Goal: Task Accomplishment & Management: Complete application form

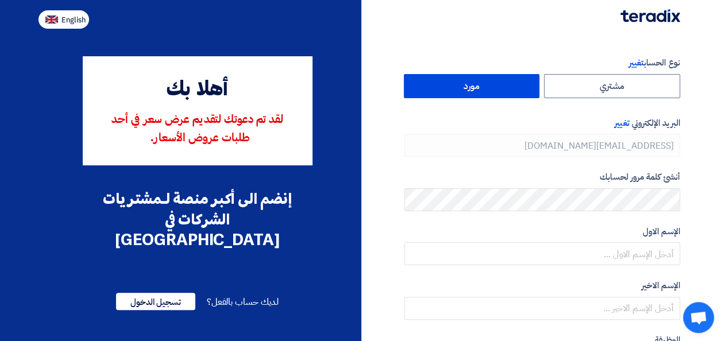
click at [79, 20] on span "English" at bounding box center [73, 20] width 24 height 8
type input "Register"
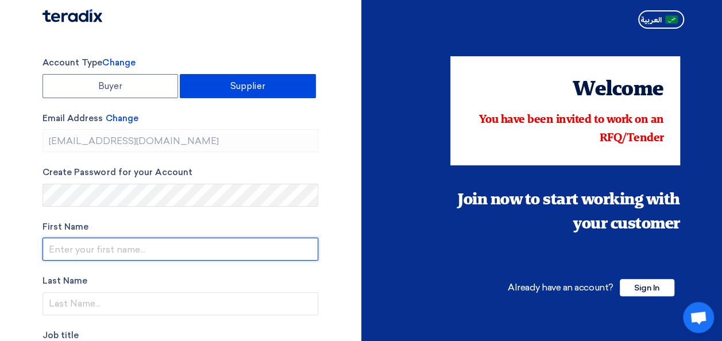
click at [134, 248] on input "text" at bounding box center [180, 249] width 276 height 23
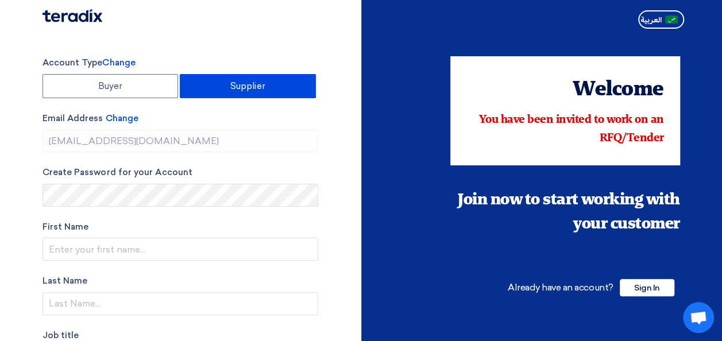
click at [347, 217] on div "Account Type Change Buyer Supplier Email Address Change [EMAIL_ADDRESS][DOMAIN_…" at bounding box center [197, 327] width 327 height 542
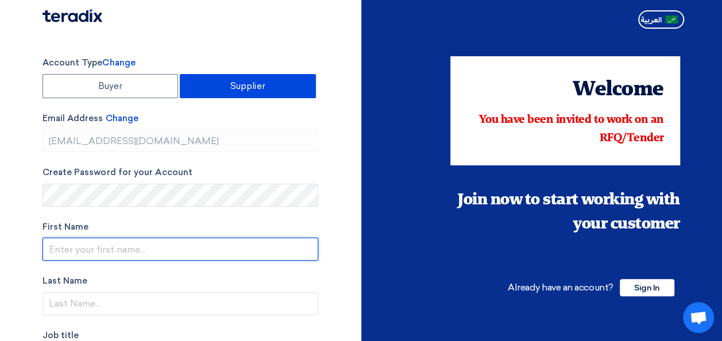
click at [135, 250] on input "text" at bounding box center [180, 249] width 276 height 23
type input "Khalil"
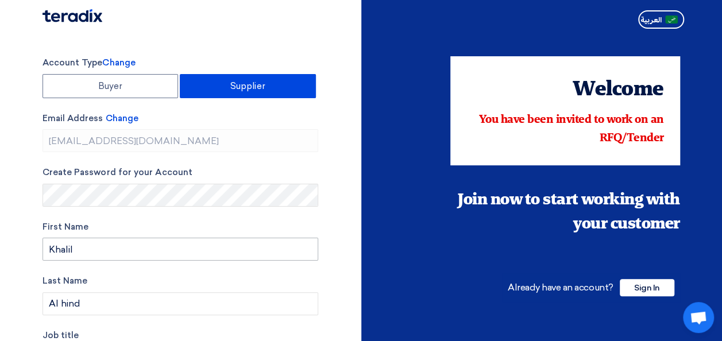
scroll to position [187, 0]
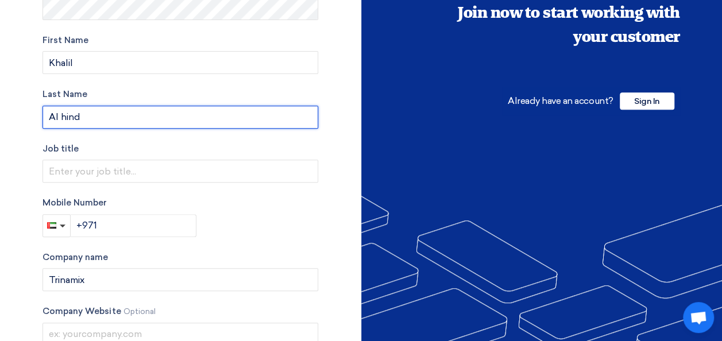
click at [90, 114] on input "Al hind" at bounding box center [180, 117] width 276 height 23
click at [93, 115] on input "Al hind" at bounding box center [180, 117] width 276 height 23
click at [89, 116] on input "Al hind" at bounding box center [180, 117] width 276 height 23
drag, startPoint x: 88, startPoint y: 117, endPoint x: 57, endPoint y: 115, distance: 31.1
click at [58, 115] on input "Al hind" at bounding box center [180, 117] width 276 height 23
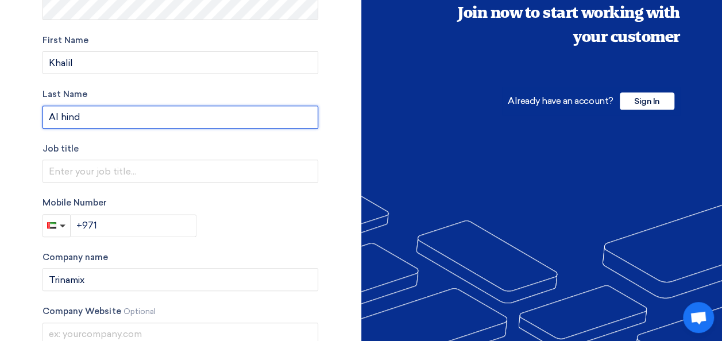
click at [172, 121] on input "Al hind" at bounding box center [180, 117] width 276 height 23
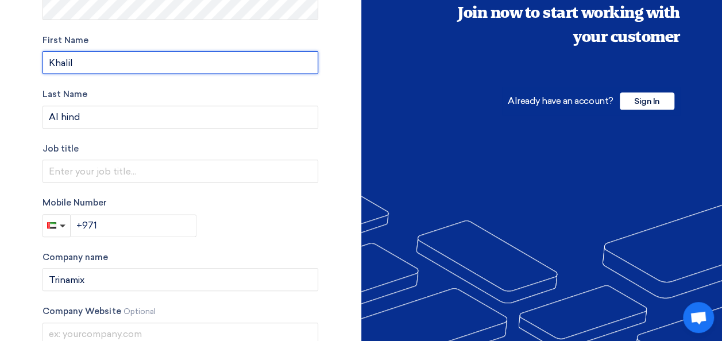
click at [168, 72] on input "Khalil" at bounding box center [180, 62] width 276 height 23
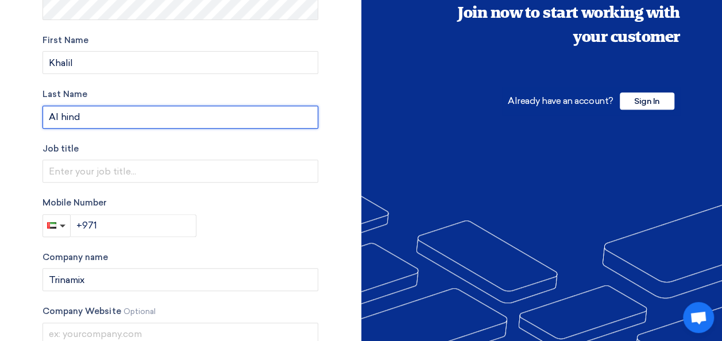
click at [51, 120] on input "Al hind" at bounding box center [180, 117] width 276 height 23
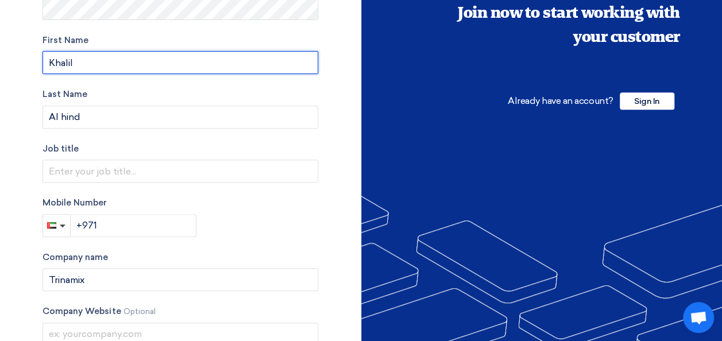
click at [109, 65] on input "Khalil" at bounding box center [180, 62] width 276 height 23
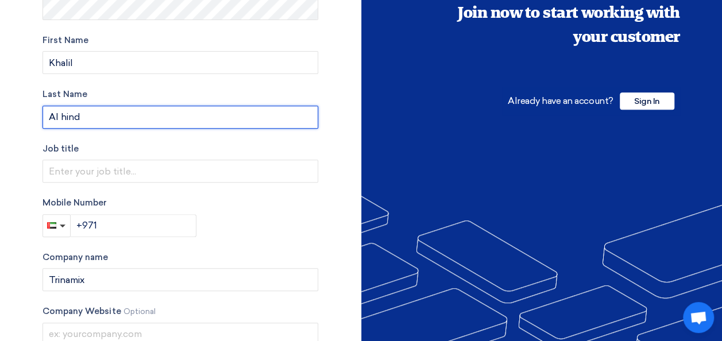
click at [53, 125] on input "Al hind" at bounding box center [180, 117] width 276 height 23
drag, startPoint x: 57, startPoint y: 113, endPoint x: 129, endPoint y: 114, distance: 71.2
click at [129, 114] on input "Al hind" at bounding box center [180, 117] width 276 height 23
click at [128, 115] on input "Al hind" at bounding box center [180, 117] width 276 height 23
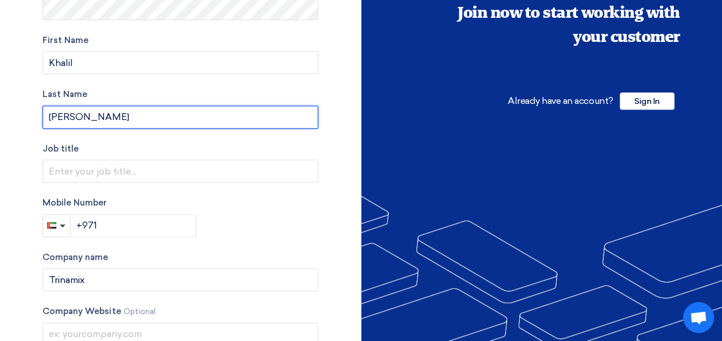
type input "[PERSON_NAME]"
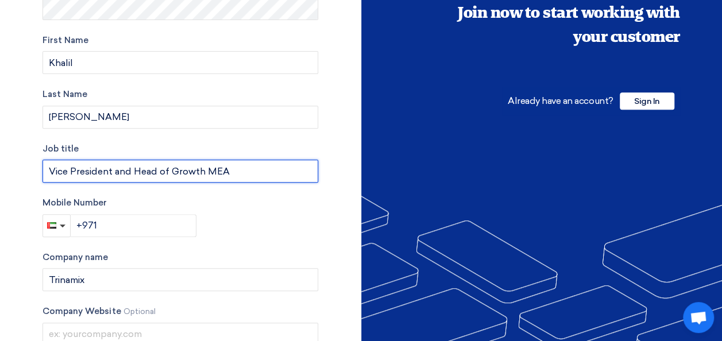
type input "Vice President and Head of Growth MEA"
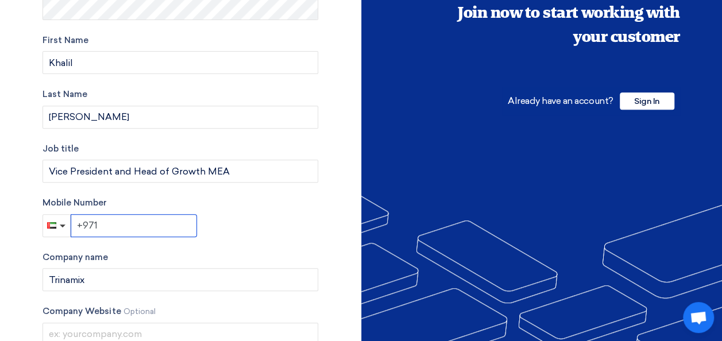
click at [101, 231] on input "+971" at bounding box center [134, 225] width 126 height 23
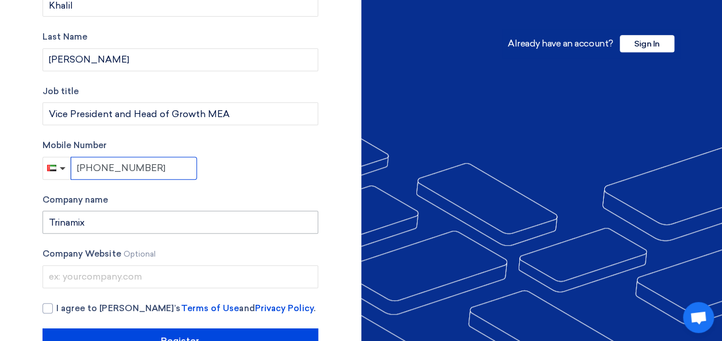
type input "[PHONE_NUMBER]"
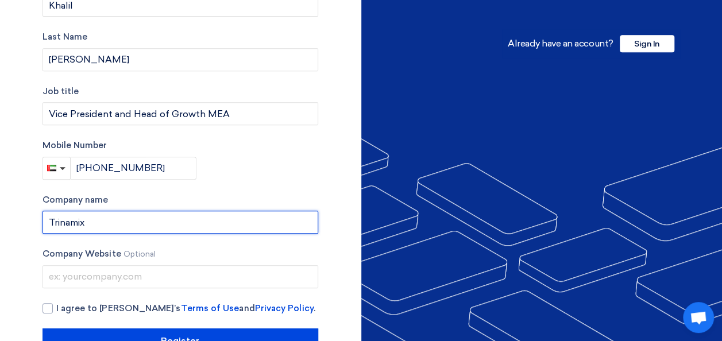
click at [136, 225] on input "Trinamix" at bounding box center [180, 222] width 276 height 23
type input "Trinamix INC"
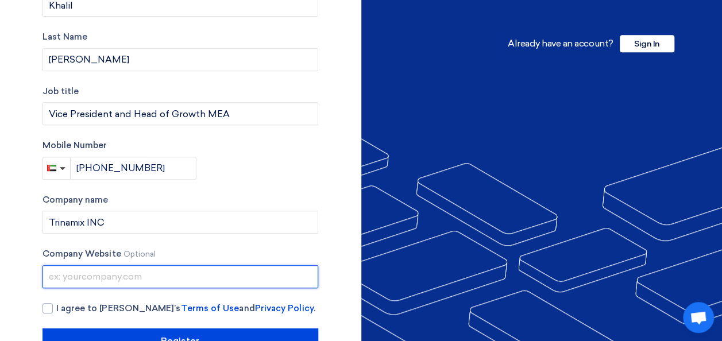
click at [107, 272] on input "text" at bounding box center [180, 276] width 276 height 23
paste input "0554255572"
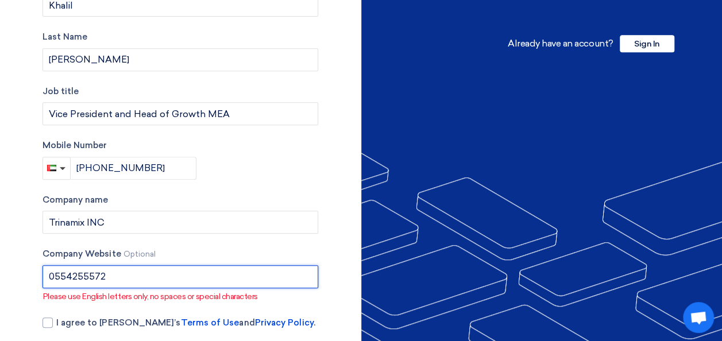
drag, startPoint x: 99, startPoint y: 270, endPoint x: 33, endPoint y: 268, distance: 65.5
click at [34, 268] on div "Account Type Change Buyer Supplier Email Address Change [EMAIL_ADDRESS][DOMAIN_…" at bounding box center [197, 90] width 327 height 556
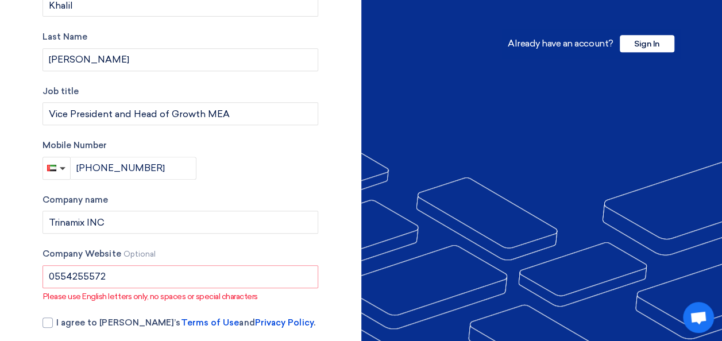
click at [111, 264] on div "Company Website Optional 0554255572 Please use English letters only, no spaces …" at bounding box center [180, 275] width 276 height 55
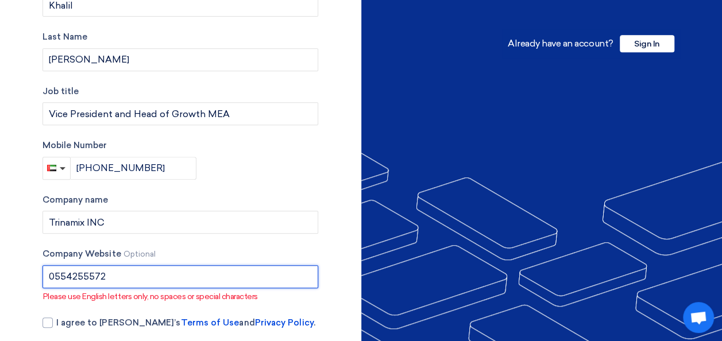
drag, startPoint x: 111, startPoint y: 274, endPoint x: -2, endPoint y: 267, distance: 113.9
click at [0, 267] on html "Account Type Change Buyer Supplier Email Address Change [EMAIL_ADDRESS][DOMAIN_…" at bounding box center [361, 73] width 722 height 635
paste input "[URL][DOMAIN_NAME]"
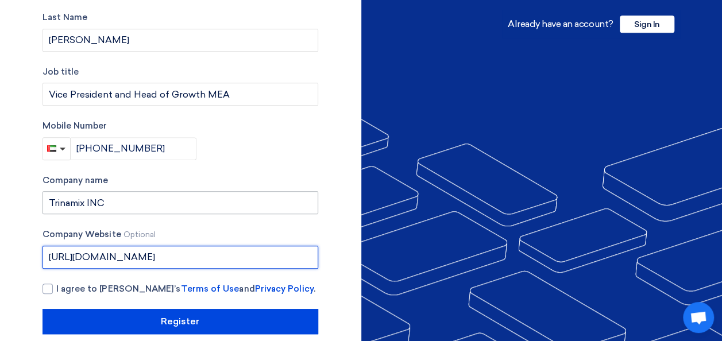
scroll to position [279, 0]
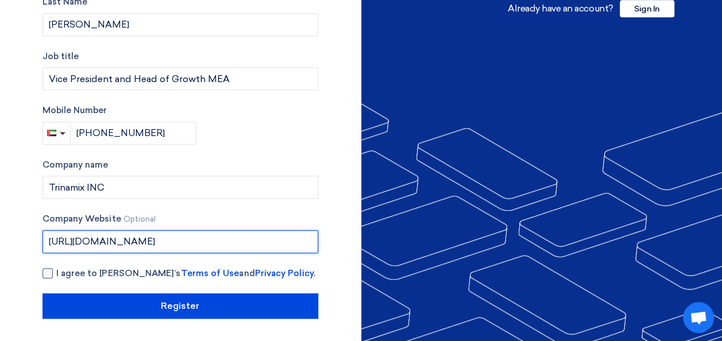
type input "[URL][DOMAIN_NAME]"
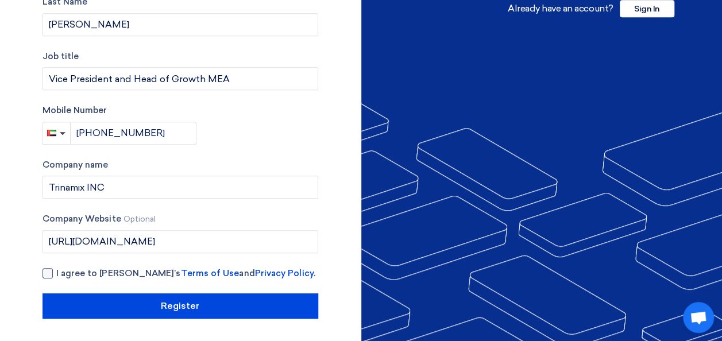
click at [47, 275] on div at bounding box center [47, 273] width 10 height 10
click at [56, 275] on input "I agree to [PERSON_NAME]’s Terms of Use and Privacy Policy ." at bounding box center [194, 278] width 276 height 23
checkbox input "true"
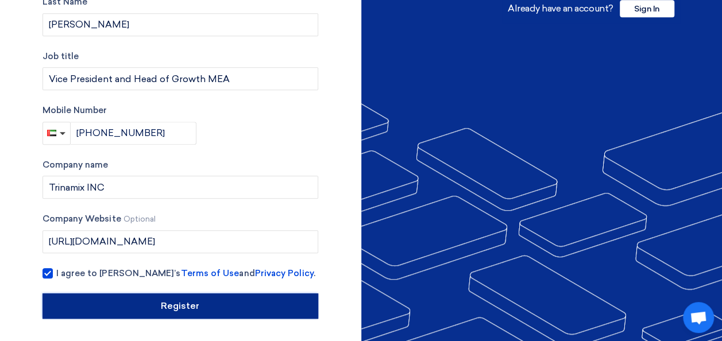
click at [207, 301] on input "Register" at bounding box center [180, 305] width 276 height 25
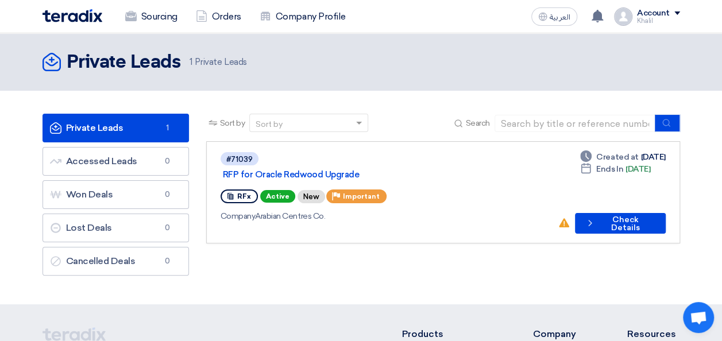
click at [342, 255] on div "Sort by Sort by Search Category Owner Type" at bounding box center [443, 198] width 491 height 168
click at [608, 213] on button "Check details Check Details" at bounding box center [620, 223] width 91 height 21
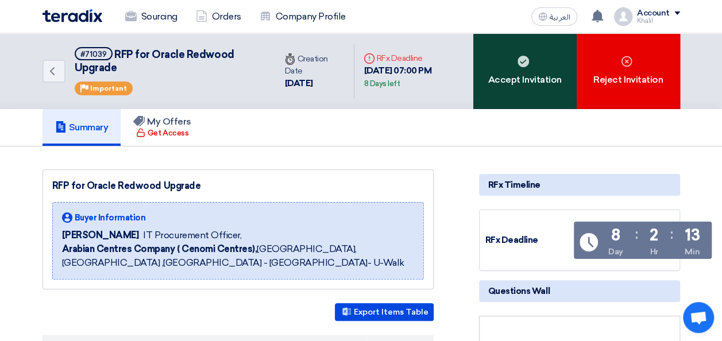
click at [541, 82] on div "Accept Invitation" at bounding box center [524, 71] width 103 height 76
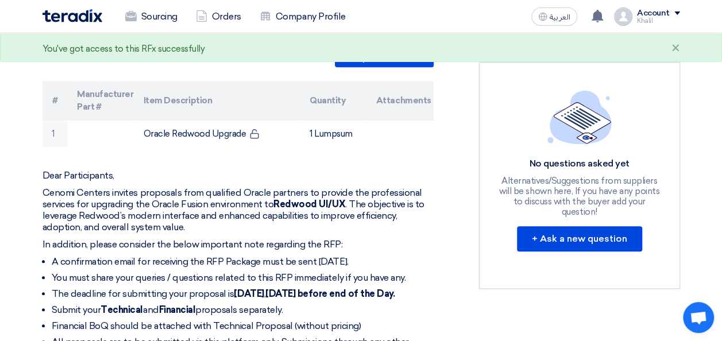
scroll to position [287, 0]
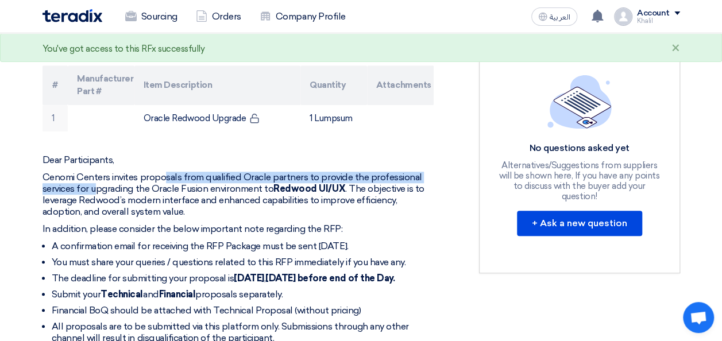
drag, startPoint x: 98, startPoint y: 183, endPoint x: 165, endPoint y: 178, distance: 67.3
click at [165, 178] on p "Cenomi Centers invites proposals from qualified Oracle partners to provide the …" at bounding box center [237, 195] width 391 height 46
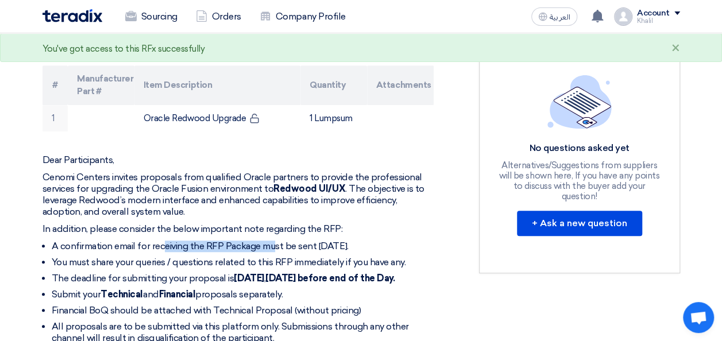
drag, startPoint x: 165, startPoint y: 241, endPoint x: 276, endPoint y: 241, distance: 111.4
click at [276, 241] on li "A confirmation email for receiving the RFP Package must be sent [DATE]." at bounding box center [243, 246] width 382 height 11
drag, startPoint x: 276, startPoint y: 241, endPoint x: 301, endPoint y: 241, distance: 24.7
click at [301, 241] on li "A confirmation email for receiving the RFP Package must be sent [DATE]." at bounding box center [243, 246] width 382 height 11
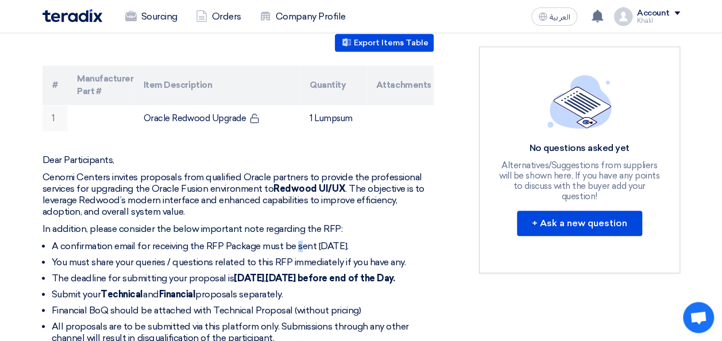
drag, startPoint x: 301, startPoint y: 241, endPoint x: 391, endPoint y: 246, distance: 89.7
click at [391, 246] on li "A confirmation email for receiving the RFP Package must be sent [DATE]." at bounding box center [243, 246] width 382 height 11
drag, startPoint x: 391, startPoint y: 246, endPoint x: 326, endPoint y: 246, distance: 64.3
click at [391, 246] on li "A confirmation email for receiving the RFP Package must be sent [DATE]." at bounding box center [243, 246] width 382 height 11
drag, startPoint x: 140, startPoint y: 262, endPoint x: 251, endPoint y: 262, distance: 110.8
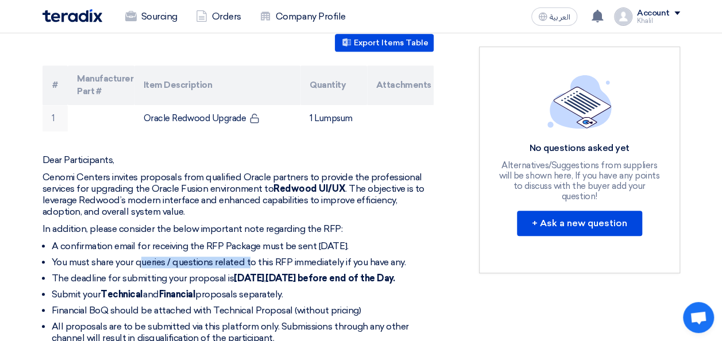
click at [251, 262] on li "You must share your queries / questions related to this RFP immediately if you …" at bounding box center [243, 262] width 382 height 11
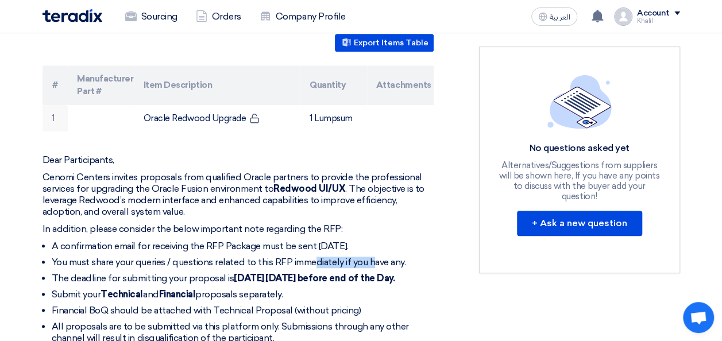
drag, startPoint x: 251, startPoint y: 262, endPoint x: 374, endPoint y: 261, distance: 123.5
click at [374, 261] on li "You must share your queries / questions related to this RFP immediately if you …" at bounding box center [243, 262] width 382 height 11
drag, startPoint x: 374, startPoint y: 261, endPoint x: 297, endPoint y: 260, distance: 77.0
click at [375, 260] on li "You must share your queries / questions related to this RFP immediately if you …" at bounding box center [243, 262] width 382 height 11
drag, startPoint x: 130, startPoint y: 277, endPoint x: 235, endPoint y: 281, distance: 105.8
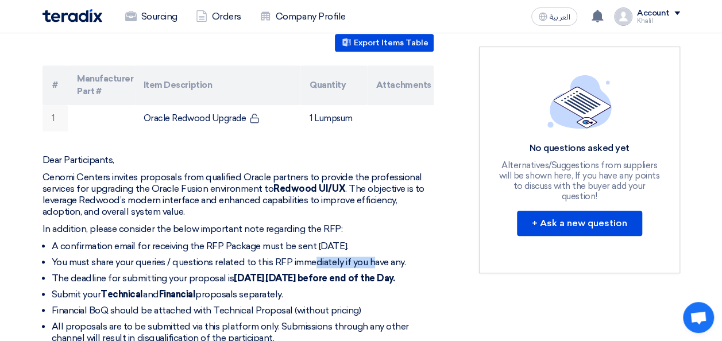
click at [235, 281] on li "The deadline for submitting your proposal is [DATE] before end of the Day." at bounding box center [243, 278] width 382 height 11
drag, startPoint x: 235, startPoint y: 281, endPoint x: 387, endPoint y: 280, distance: 151.6
click at [387, 280] on strong "[DATE] before end of the Day." at bounding box center [329, 278] width 129 height 11
drag, startPoint x: 387, startPoint y: 280, endPoint x: 380, endPoint y: 280, distance: 6.9
click at [387, 280] on strong "[DATE] before end of the Day." at bounding box center [329, 278] width 129 height 11
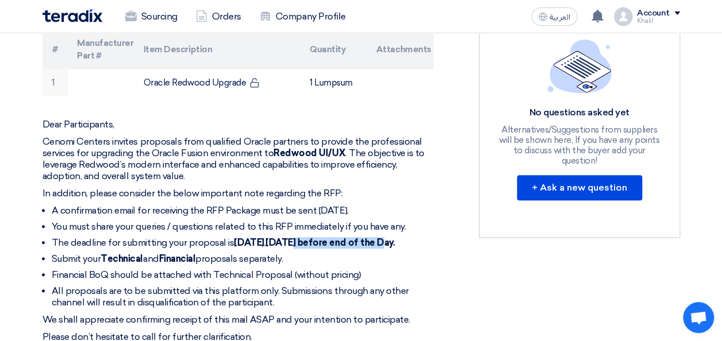
scroll to position [345, 0]
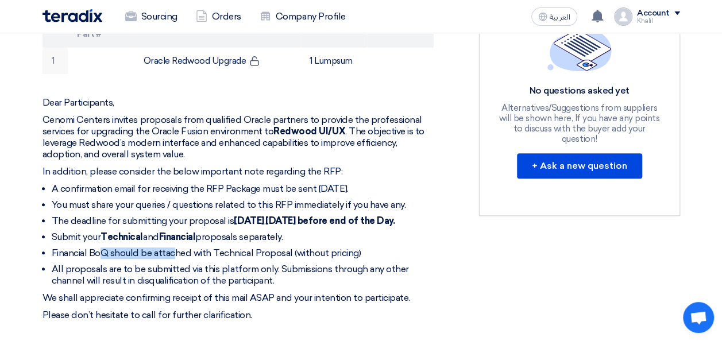
drag, startPoint x: 130, startPoint y: 264, endPoint x: 175, endPoint y: 264, distance: 44.8
click at [175, 259] on li "Financial BoQ should be attached with Technical Proposal (without pricing)" at bounding box center [243, 253] width 382 height 11
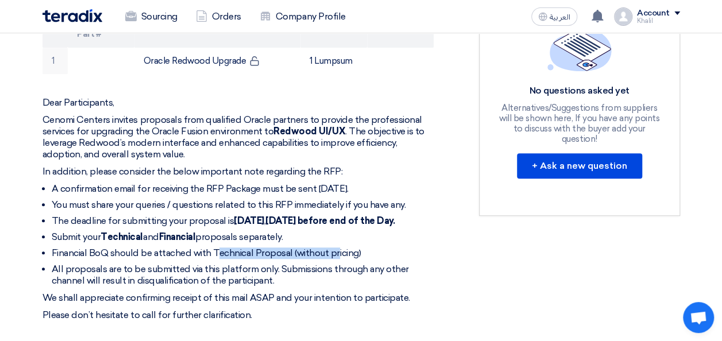
drag, startPoint x: 175, startPoint y: 264, endPoint x: 335, endPoint y: 265, distance: 160.8
click at [335, 259] on li "Financial BoQ should be attached with Technical Proposal (without pricing)" at bounding box center [243, 253] width 382 height 11
drag, startPoint x: 335, startPoint y: 265, endPoint x: 233, endPoint y: 270, distance: 102.9
click at [335, 259] on li "Financial BoQ should be attached with Technical Proposal (without pricing)" at bounding box center [243, 253] width 382 height 11
click at [226, 283] on li "All proposals are to be submitted via this platform only. Submissions through a…" at bounding box center [243, 275] width 382 height 23
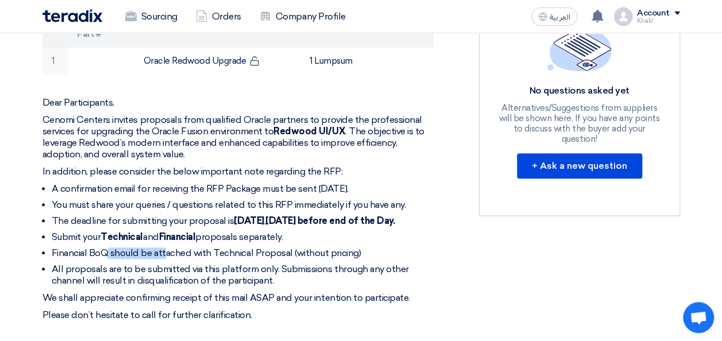
drag, startPoint x: 109, startPoint y: 267, endPoint x: 168, endPoint y: 265, distance: 59.8
click at [168, 259] on li "Financial BoQ should be attached with Technical Proposal (without pricing)" at bounding box center [243, 253] width 382 height 11
drag, startPoint x: 168, startPoint y: 265, endPoint x: 316, endPoint y: 261, distance: 147.6
click at [316, 259] on li "Financial BoQ should be attached with Technical Proposal (without pricing)" at bounding box center [243, 253] width 382 height 11
drag, startPoint x: 316, startPoint y: 261, endPoint x: 296, endPoint y: 262, distance: 19.6
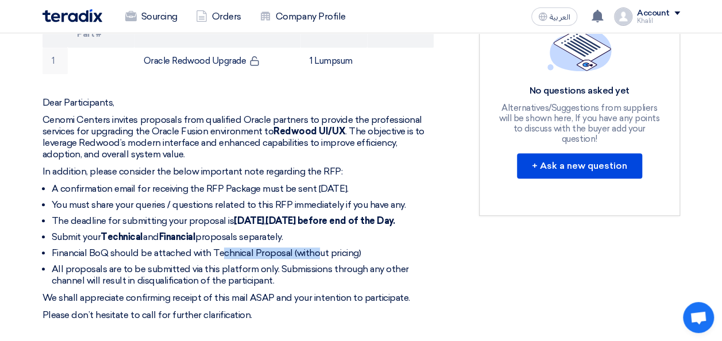
click at [316, 259] on li "Financial BoQ should be attached with Technical Proposal (without pricing)" at bounding box center [243, 253] width 382 height 11
click at [206, 259] on li "Financial BoQ should be attached with Technical Proposal (without pricing)" at bounding box center [243, 253] width 382 height 11
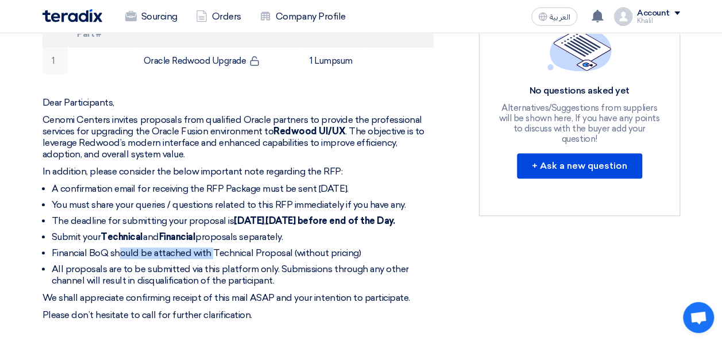
drag, startPoint x: 118, startPoint y: 261, endPoint x: 212, endPoint y: 261, distance: 93.6
click at [212, 259] on li "Financial BoQ should be attached with Technical Proposal (without pricing)" at bounding box center [243, 253] width 382 height 11
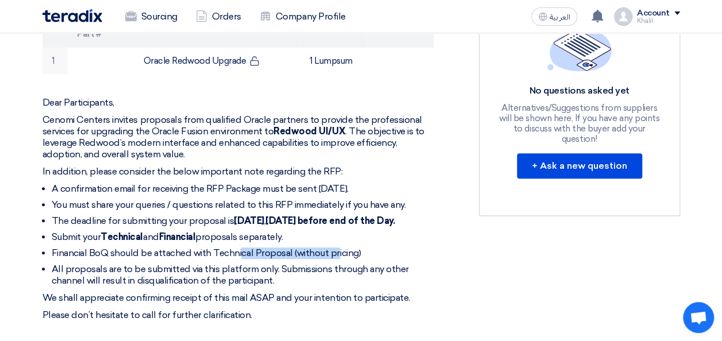
drag, startPoint x: 212, startPoint y: 261, endPoint x: 337, endPoint y: 258, distance: 124.7
click at [337, 258] on li "Financial BoQ should be attached with Technical Proposal (without pricing)" at bounding box center [243, 253] width 382 height 11
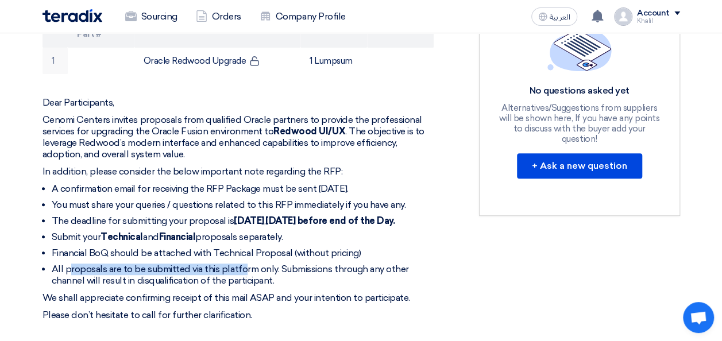
drag, startPoint x: 70, startPoint y: 280, endPoint x: 243, endPoint y: 281, distance: 173.4
click at [243, 281] on li "All proposals are to be submitted via this platform only. Submissions through a…" at bounding box center [243, 275] width 382 height 23
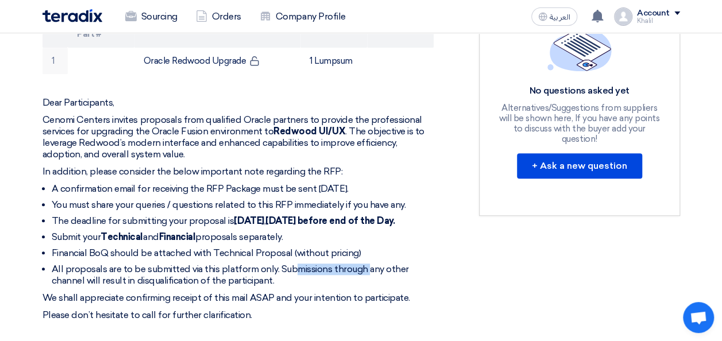
drag, startPoint x: 243, startPoint y: 281, endPoint x: 368, endPoint y: 279, distance: 124.1
click at [368, 279] on li "All proposals are to be submitted via this platform only. Submissions through a…" at bounding box center [243, 275] width 382 height 23
drag, startPoint x: 102, startPoint y: 292, endPoint x: 200, endPoint y: 292, distance: 98.8
click at [200, 287] on li "All proposals are to be submitted via this platform only. Submissions through a…" at bounding box center [243, 275] width 382 height 23
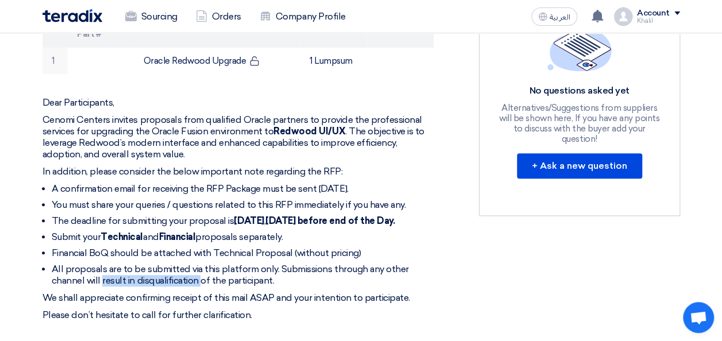
click at [200, 287] on li "All proposals are to be submitted via this platform only. Submissions through a…" at bounding box center [243, 275] width 382 height 23
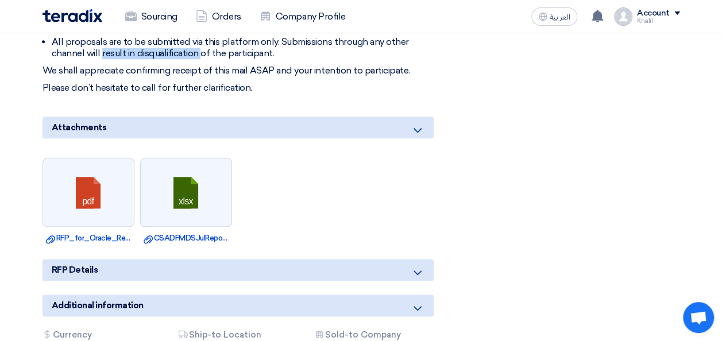
scroll to position [574, 0]
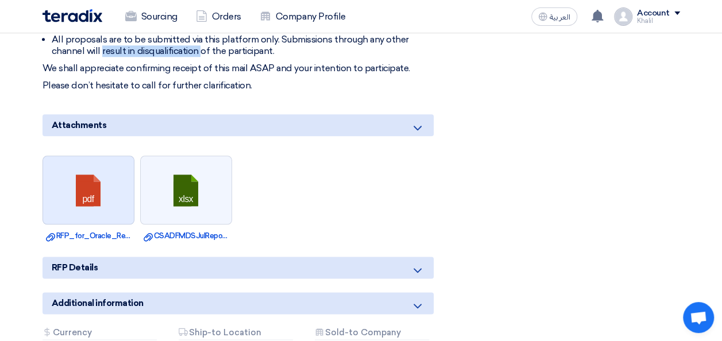
click at [92, 221] on link at bounding box center [89, 190] width 92 height 69
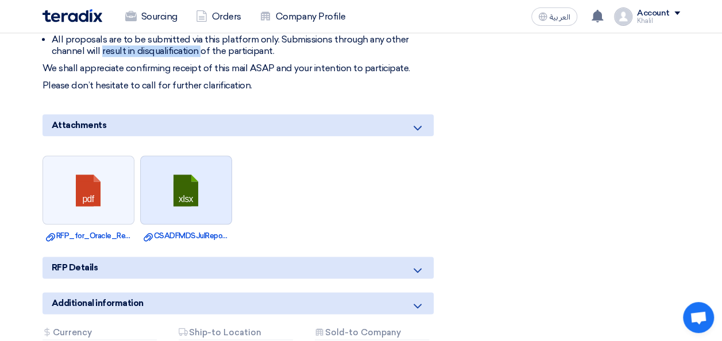
click at [209, 217] on link at bounding box center [187, 190] width 92 height 69
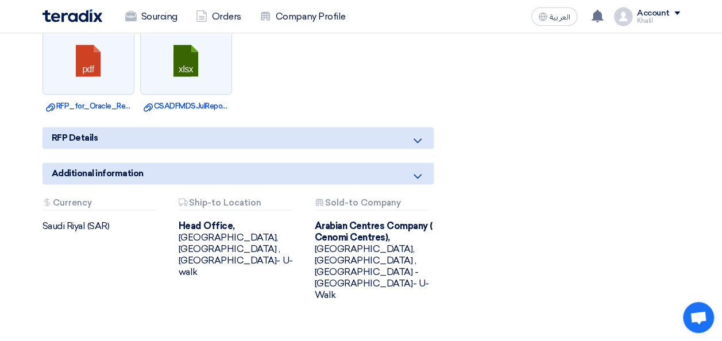
scroll to position [632, 0]
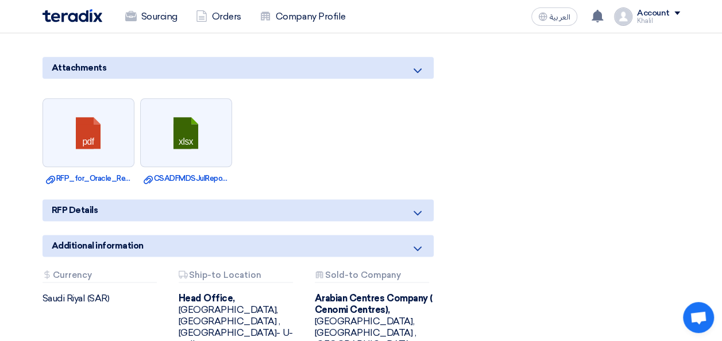
click at [210, 219] on div "RFP Details" at bounding box center [237, 210] width 391 height 22
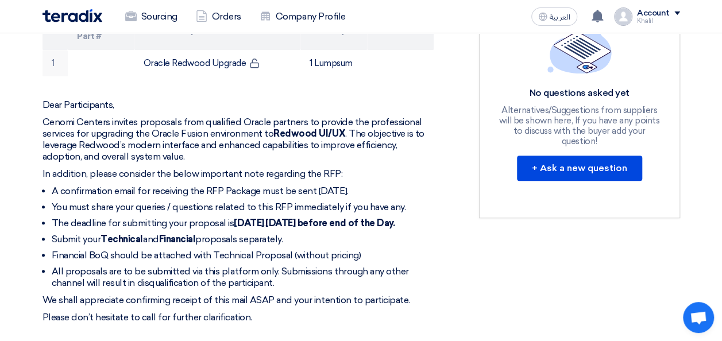
scroll to position [345, 0]
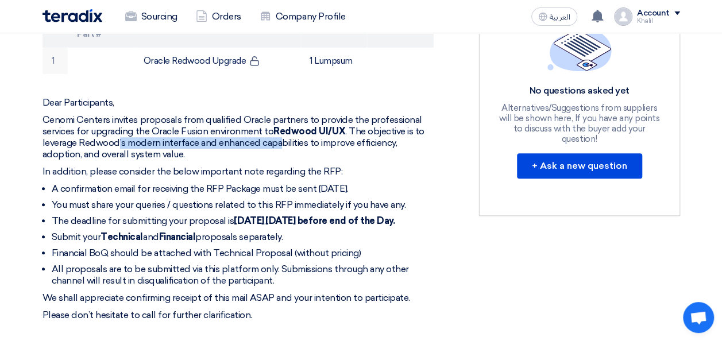
drag, startPoint x: 112, startPoint y: 140, endPoint x: 277, endPoint y: 138, distance: 165.4
click at [277, 138] on p "Cenomi Centers invites proposals from qualified Oracle partners to provide the …" at bounding box center [237, 137] width 391 height 46
drag, startPoint x: 277, startPoint y: 138, endPoint x: 291, endPoint y: 136, distance: 13.9
click at [291, 136] on p "Cenomi Centers invites proposals from qualified Oracle partners to provide the …" at bounding box center [237, 137] width 391 height 46
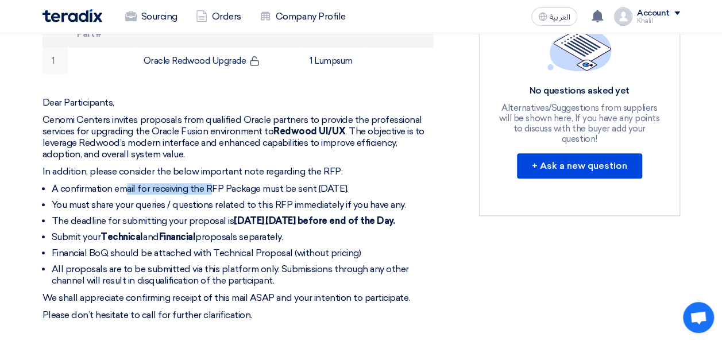
drag, startPoint x: 128, startPoint y: 184, endPoint x: 211, endPoint y: 186, distance: 83.3
click at [211, 186] on li "A confirmation email for receiving the RFP Package must be sent [DATE]." at bounding box center [243, 188] width 382 height 11
drag, startPoint x: 211, startPoint y: 186, endPoint x: 361, endPoint y: 181, distance: 149.4
click at [361, 181] on div "Dear Participants, Cenomi Centers invites proposals from qualified Oracle partn…" at bounding box center [237, 209] width 391 height 224
drag, startPoint x: 361, startPoint y: 181, endPoint x: 315, endPoint y: 185, distance: 45.5
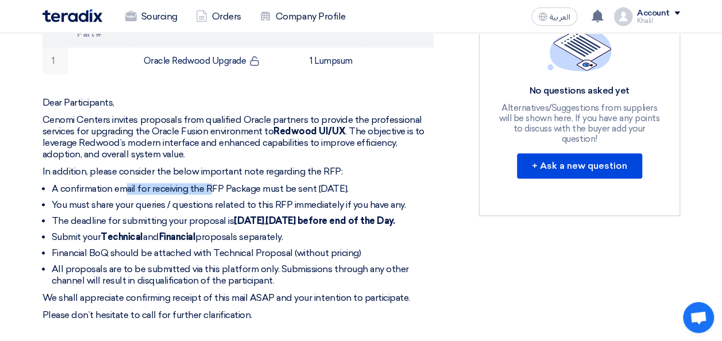
click at [361, 181] on div "Dear Participants, Cenomi Centers invites proposals from qualified Oracle partn…" at bounding box center [237, 209] width 391 height 224
drag, startPoint x: 155, startPoint y: 199, endPoint x: 263, endPoint y: 201, distance: 108.0
click at [263, 201] on li "You must share your queries / questions related to this RFP immediately if you …" at bounding box center [243, 204] width 382 height 11
drag, startPoint x: 263, startPoint y: 201, endPoint x: 402, endPoint y: 195, distance: 139.1
click at [402, 195] on ul "A confirmation email for receiving the RFP Package must be sent [DATE]. You mus…" at bounding box center [237, 234] width 391 height 103
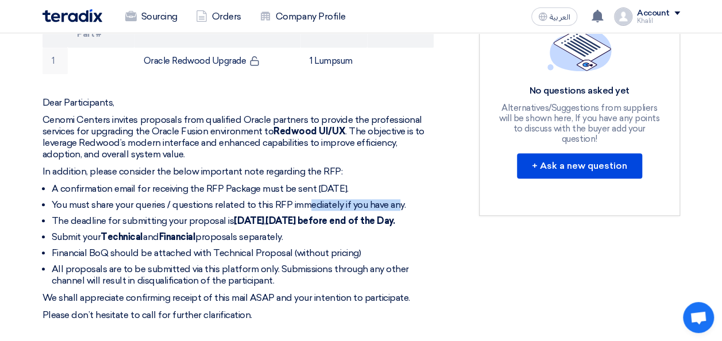
click at [402, 195] on ul "A confirmation email for receiving the RFP Package must be sent [DATE]. You mus…" at bounding box center [237, 234] width 391 height 103
drag, startPoint x: 82, startPoint y: 218, endPoint x: 160, endPoint y: 217, distance: 77.5
click at [160, 217] on li "The deadline for submitting your proposal is [DATE] before end of the Day." at bounding box center [243, 220] width 382 height 11
drag, startPoint x: 160, startPoint y: 217, endPoint x: 184, endPoint y: 218, distance: 24.1
click at [186, 216] on li "The deadline for submitting your proposal is [DATE] before end of the Day." at bounding box center [243, 220] width 382 height 11
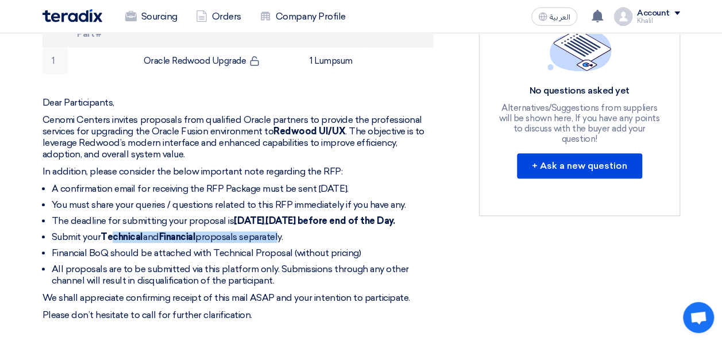
drag, startPoint x: 114, startPoint y: 251, endPoint x: 283, endPoint y: 243, distance: 169.0
click at [283, 243] on li "Submit your Technical and Financial proposals separately." at bounding box center [243, 236] width 382 height 11
click at [280, 242] on li "Submit your Technical and Financial proposals separately." at bounding box center [243, 236] width 382 height 11
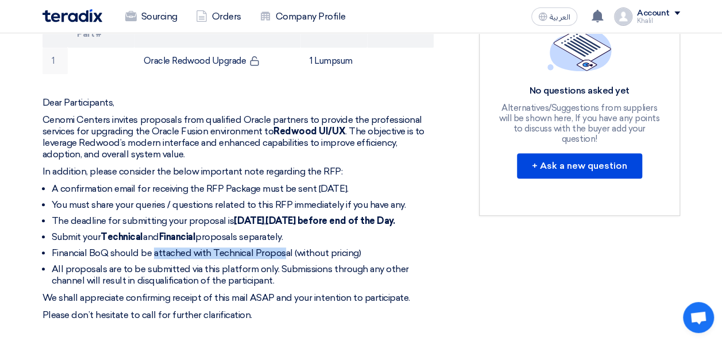
drag, startPoint x: 153, startPoint y: 261, endPoint x: 287, endPoint y: 256, distance: 134.5
click at [287, 256] on ul "A confirmation email for receiving the RFP Package must be sent [DATE]. You mus…" at bounding box center [237, 234] width 391 height 103
drag, startPoint x: 287, startPoint y: 256, endPoint x: 316, endPoint y: 256, distance: 28.7
click at [316, 256] on ul "A confirmation email for receiving the RFP Package must be sent [DATE]. You mus…" at bounding box center [237, 234] width 391 height 103
drag, startPoint x: 242, startPoint y: 260, endPoint x: 345, endPoint y: 260, distance: 103.4
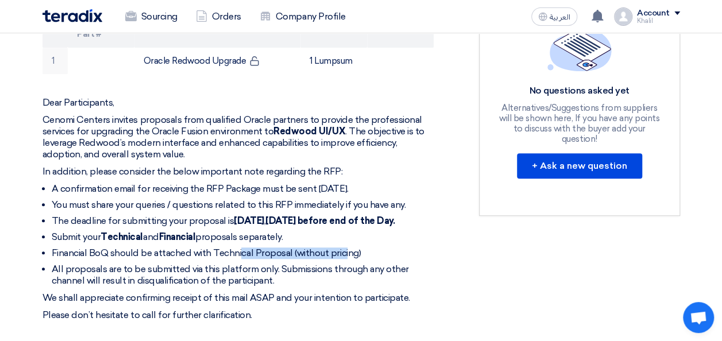
click at [345, 259] on li "Financial BoQ should be attached with Technical Proposal (without pricing)" at bounding box center [243, 253] width 382 height 11
drag, startPoint x: 345, startPoint y: 260, endPoint x: 295, endPoint y: 258, distance: 50.0
click at [345, 259] on li "Financial BoQ should be attached with Technical Proposal (without pricing)" at bounding box center [243, 253] width 382 height 11
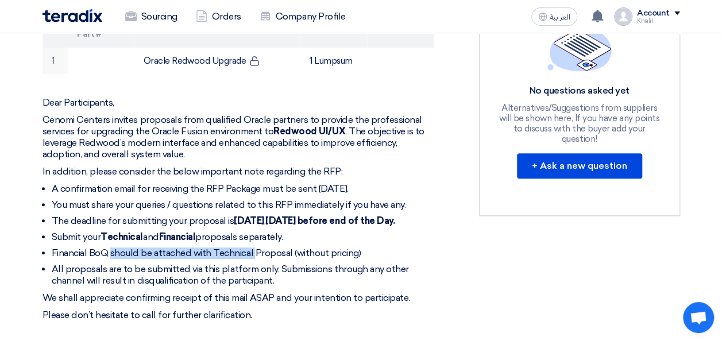
drag, startPoint x: 110, startPoint y: 265, endPoint x: 253, endPoint y: 265, distance: 143.0
click at [253, 259] on li "Financial BoQ should be attached with Technical Proposal (without pricing)" at bounding box center [243, 253] width 382 height 11
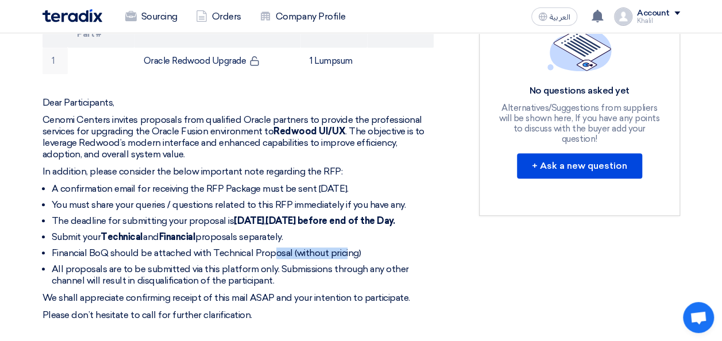
drag, startPoint x: 273, startPoint y: 263, endPoint x: 344, endPoint y: 262, distance: 70.6
click at [344, 259] on li "Financial BoQ should be attached with Technical Proposal (without pricing)" at bounding box center [243, 253] width 382 height 11
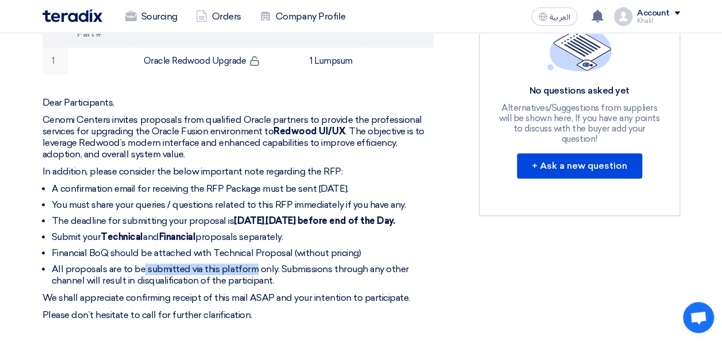
drag, startPoint x: 140, startPoint y: 281, endPoint x: 251, endPoint y: 280, distance: 110.8
click at [251, 280] on li "All proposals are to be submitted via this platform only. Submissions through a…" at bounding box center [243, 275] width 382 height 23
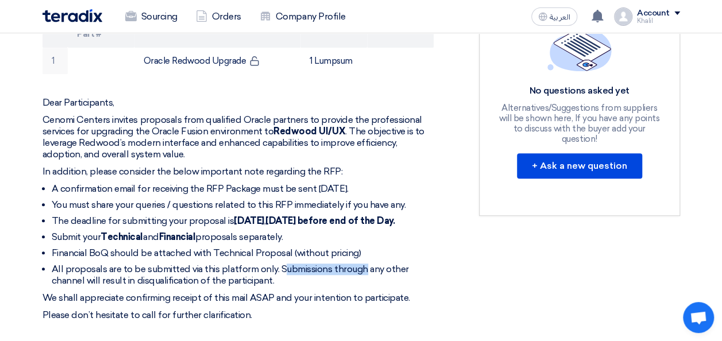
drag, startPoint x: 251, startPoint y: 280, endPoint x: 361, endPoint y: 279, distance: 109.7
click at [361, 279] on li "All proposals are to be submitted via this platform only. Submissions through a…" at bounding box center [243, 275] width 382 height 23
drag, startPoint x: 361, startPoint y: 279, endPoint x: 351, endPoint y: 279, distance: 9.8
click at [361, 279] on li "All proposals are to be submitted via this platform only. Submissions through a…" at bounding box center [243, 275] width 382 height 23
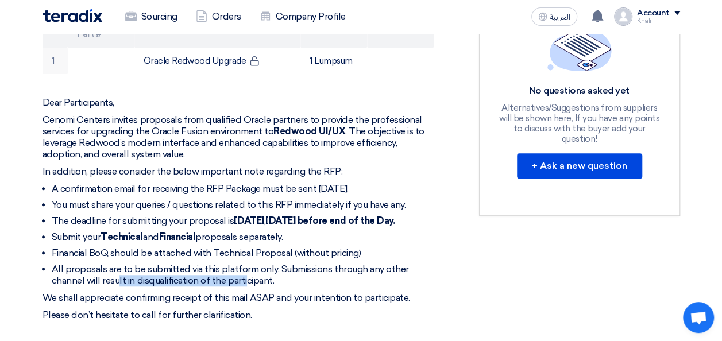
drag, startPoint x: 119, startPoint y: 290, endPoint x: 246, endPoint y: 295, distance: 126.4
click at [246, 287] on li "All proposals are to be submitted via this platform only. Submissions through a…" at bounding box center [243, 275] width 382 height 23
